Goal: Transaction & Acquisition: Download file/media

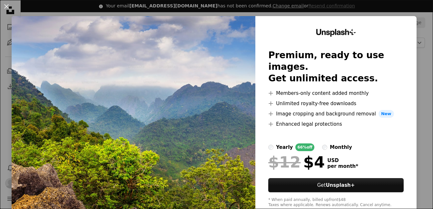
scroll to position [484, 0]
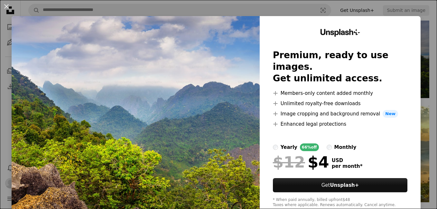
click at [187, 154] on img at bounding box center [136, 118] width 248 height 205
click at [216, 150] on img at bounding box center [136, 118] width 248 height 205
click at [216, 149] on img at bounding box center [136, 118] width 248 height 205
click at [241, 143] on img at bounding box center [136, 118] width 248 height 205
drag, startPoint x: 241, startPoint y: 143, endPoint x: 260, endPoint y: 135, distance: 20.6
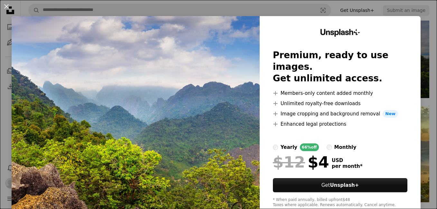
click at [260, 135] on div "Unsplash+ Premium, ready to use images. Get unlimited access. A plus sign Membe…" at bounding box center [216, 118] width 409 height 205
click at [260, 135] on div "Unsplash+ Premium, ready to use images. Get unlimited access. A plus sign Membe…" at bounding box center [340, 118] width 161 height 205
click at [4, 5] on button "An X shape" at bounding box center [7, 7] width 8 height 8
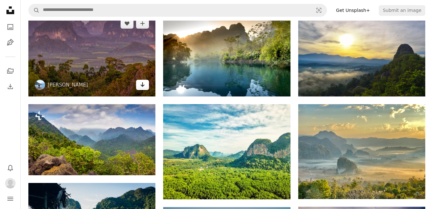
click at [139, 84] on link "Arrow pointing down" at bounding box center [142, 85] width 13 height 10
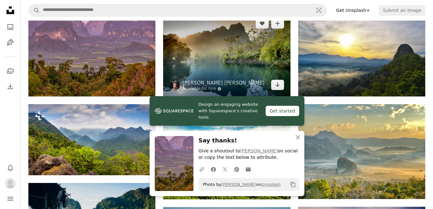
click at [265, 71] on img at bounding box center [226, 54] width 127 height 85
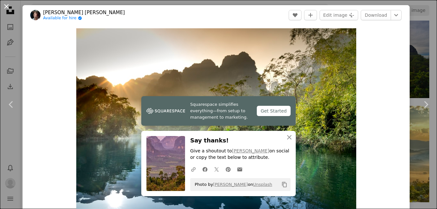
click at [8, 3] on button "An X shape" at bounding box center [7, 7] width 8 height 8
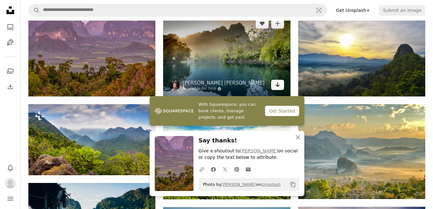
click at [279, 89] on icon "Arrow pointing down" at bounding box center [277, 85] width 5 height 8
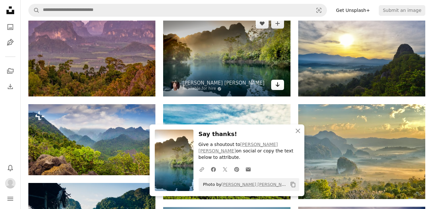
click at [278, 84] on icon "Arrow pointing down" at bounding box center [277, 85] width 5 height 8
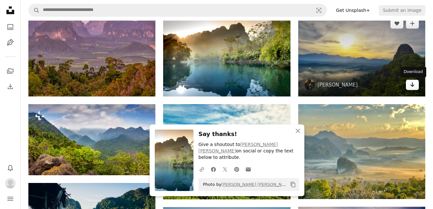
click at [412, 85] on icon "Download" at bounding box center [412, 84] width 4 height 5
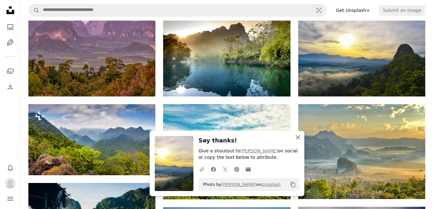
click at [300, 138] on icon "An X shape" at bounding box center [298, 138] width 8 height 8
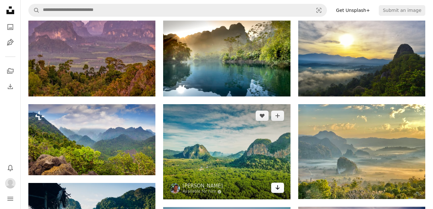
click at [275, 190] on icon "Arrow pointing down" at bounding box center [277, 188] width 5 height 8
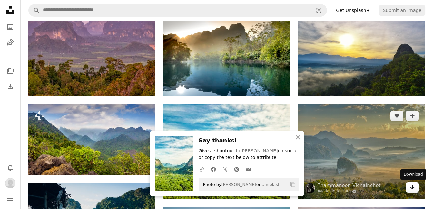
click at [418, 189] on link "Arrow pointing down" at bounding box center [412, 188] width 13 height 10
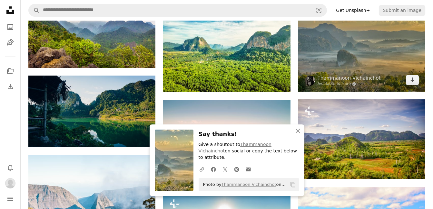
scroll to position [613, 0]
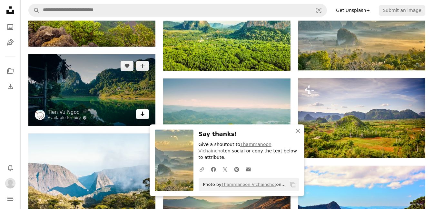
click at [140, 117] on icon "Arrow pointing down" at bounding box center [142, 114] width 5 height 8
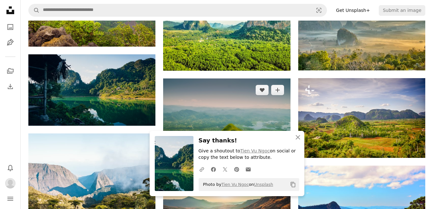
click at [253, 115] on img at bounding box center [226, 121] width 127 height 85
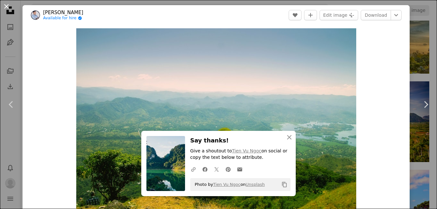
click at [6, 3] on button "An X shape" at bounding box center [7, 7] width 8 height 8
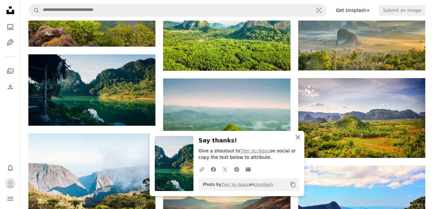
click at [296, 137] on icon "An X shape" at bounding box center [298, 138] width 8 height 8
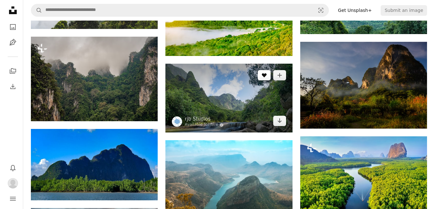
scroll to position [871, 0]
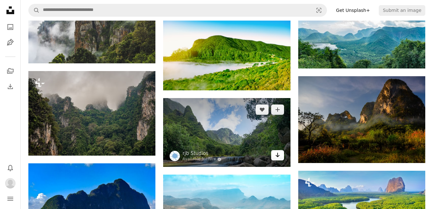
click at [277, 156] on icon "Download" at bounding box center [277, 155] width 4 height 5
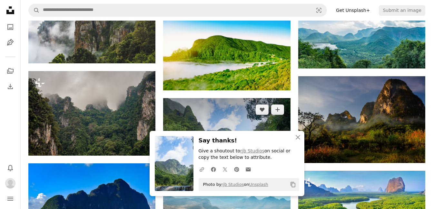
click at [269, 110] on img at bounding box center [226, 132] width 127 height 69
